Goal: Information Seeking & Learning: Compare options

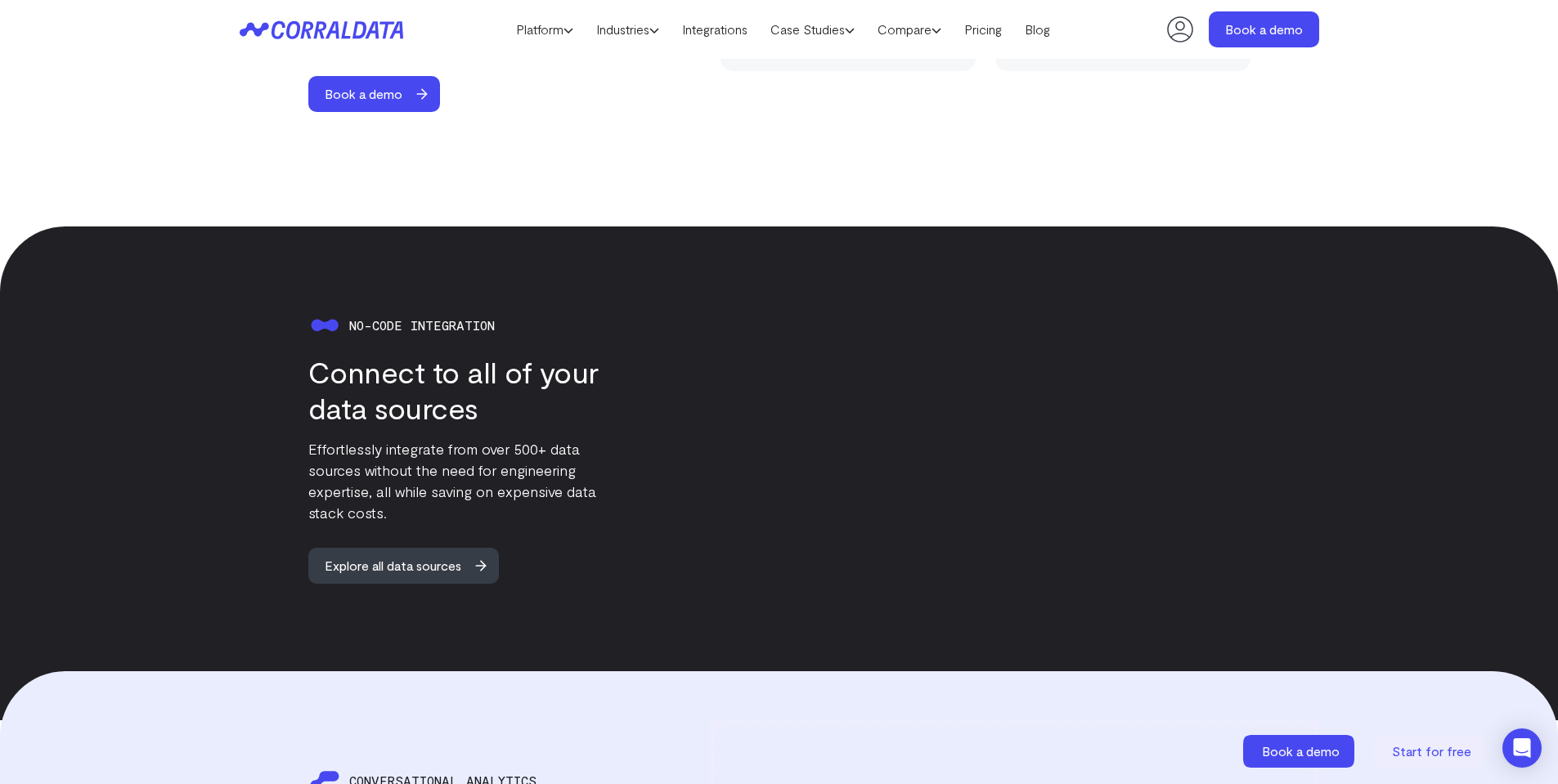
scroll to position [1737, 0]
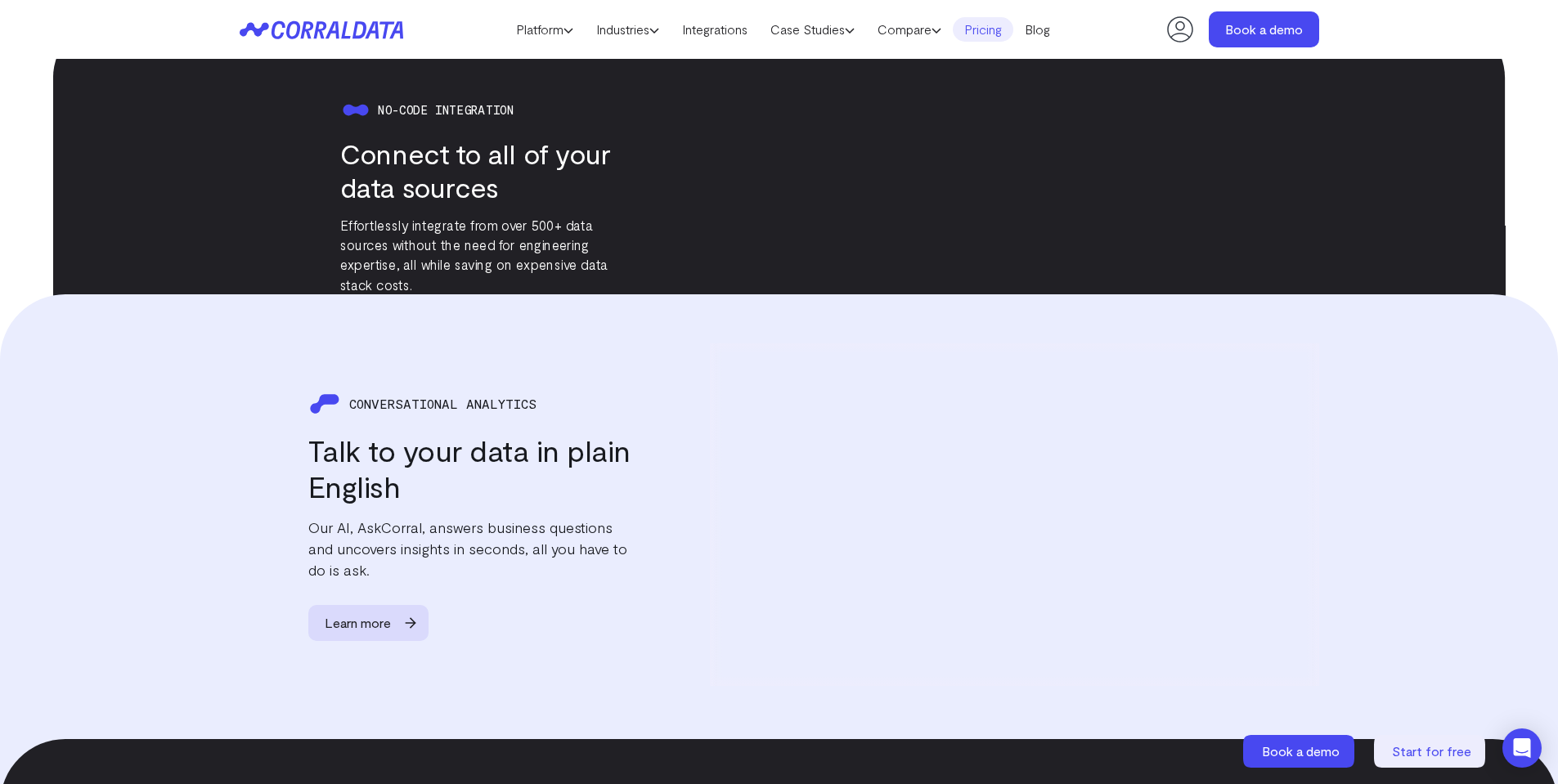
click at [1007, 35] on link "Pricing" at bounding box center [983, 29] width 61 height 25
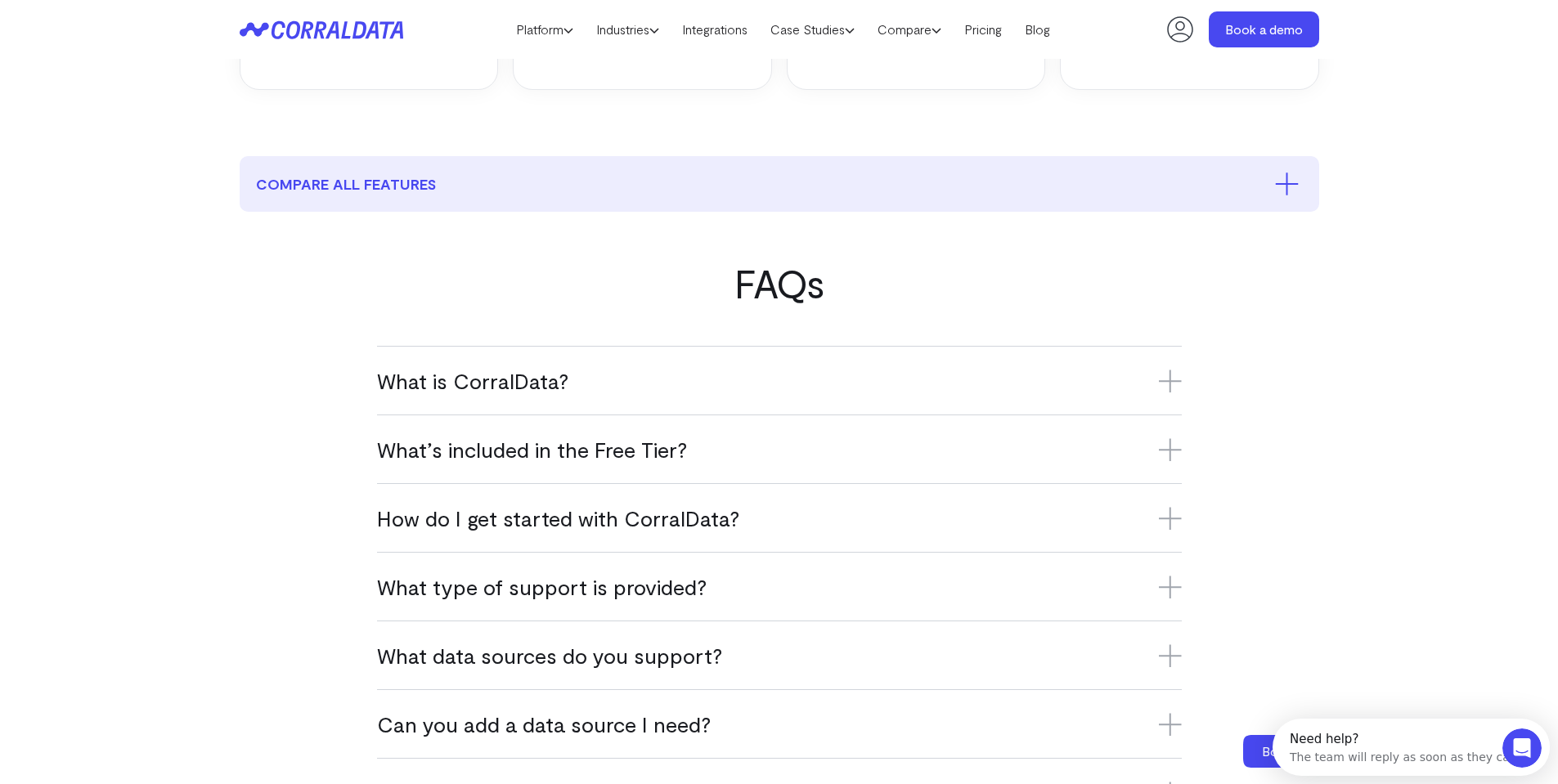
scroll to position [783, 0]
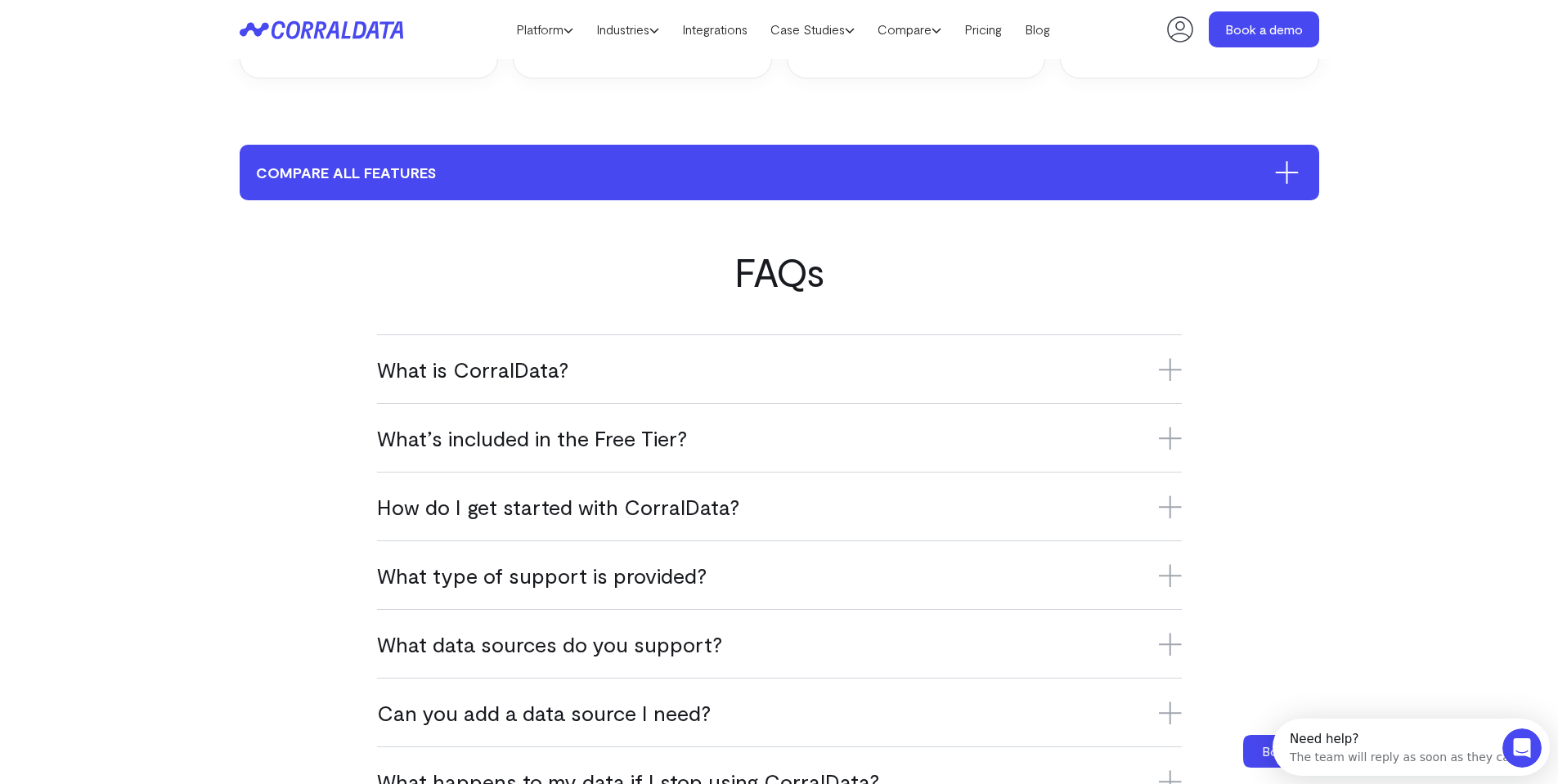
click at [480, 145] on button "compare all features" at bounding box center [779, 172] width 1080 height 56
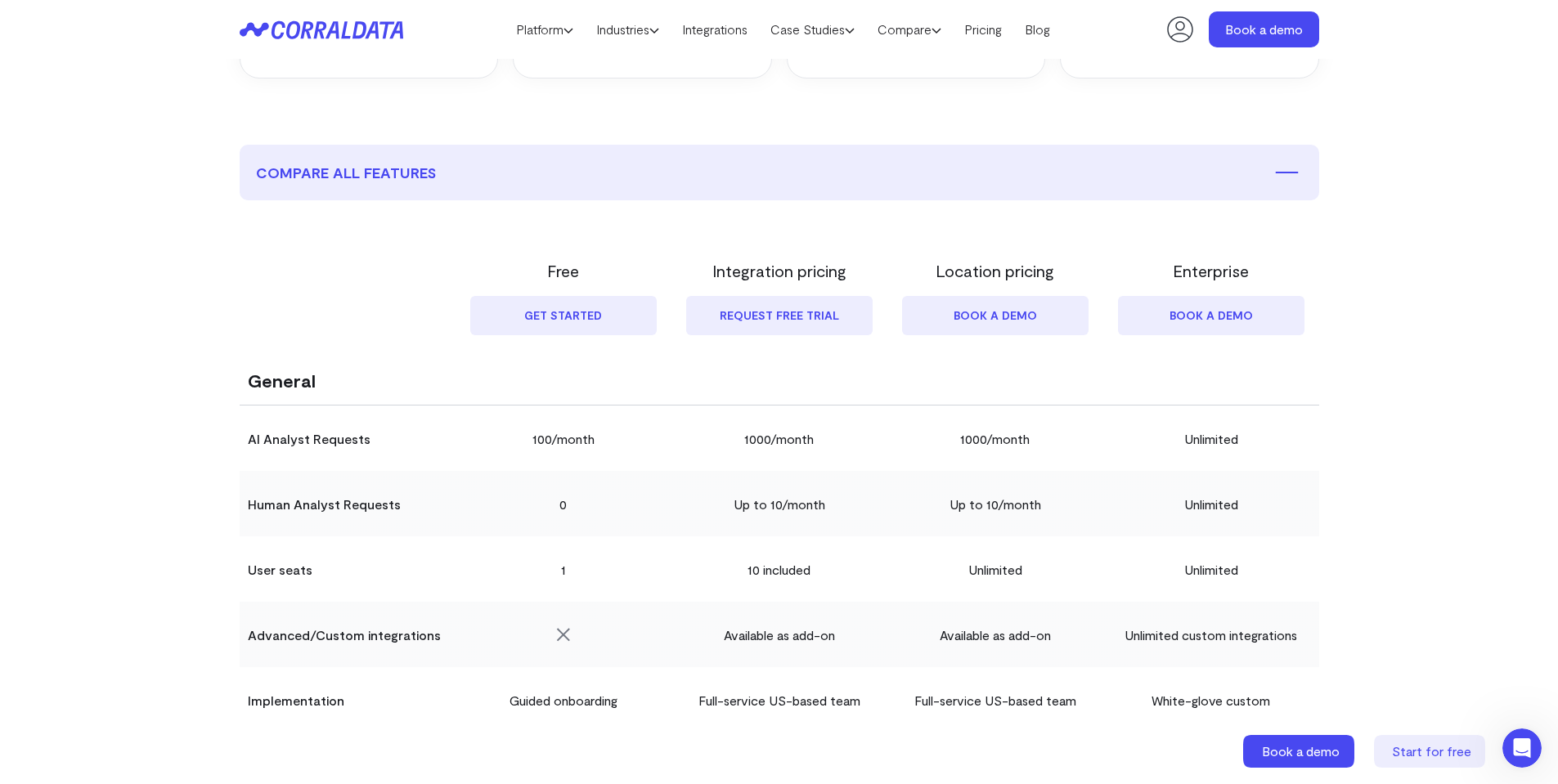
scroll to position [0, 0]
